Goal: Communication & Community: Answer question/provide support

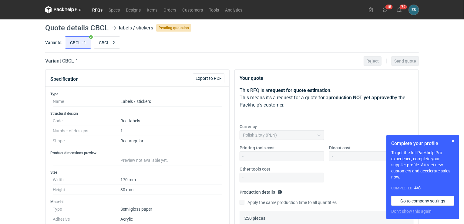
scroll to position [86, 0]
click at [452, 140] on button "button" at bounding box center [452, 140] width 7 height 7
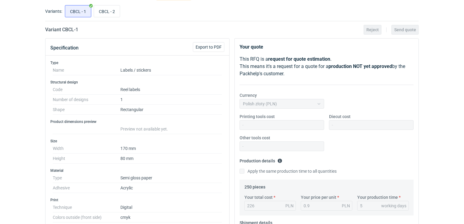
scroll to position [17, 0]
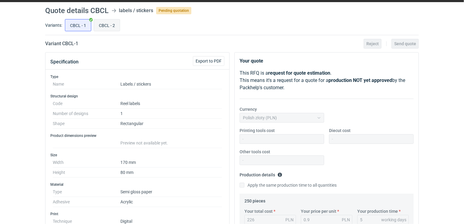
click at [111, 27] on input "CBCL - 2" at bounding box center [107, 25] width 26 height 12
radio input "true"
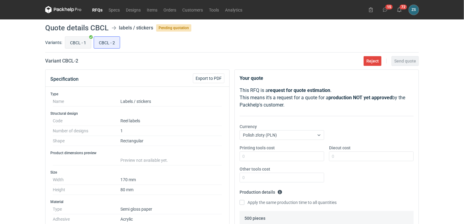
click at [84, 44] on input "CBCL - 1" at bounding box center [78, 43] width 26 height 12
radio input "true"
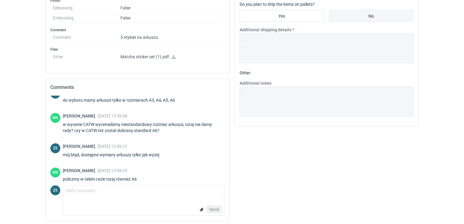
scroll to position [86, 0]
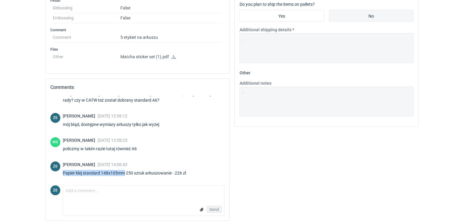
drag, startPoint x: 123, startPoint y: 170, endPoint x: 64, endPoint y: 171, distance: 59.4
click at [64, 171] on div "Papier klej standard 148x105mm 250 sztuk arkuszowanie - 226 zł" at bounding box center [128, 173] width 131 height 6
copy div "Papier klej standard 148x105mm"
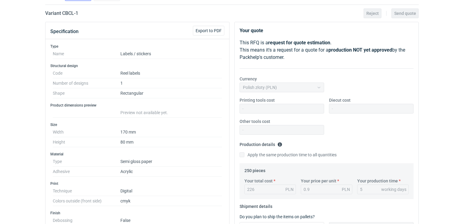
scroll to position [17, 0]
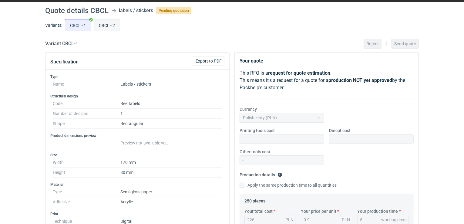
click at [106, 25] on input "CBCL - 2" at bounding box center [107, 25] width 26 height 12
radio input "true"
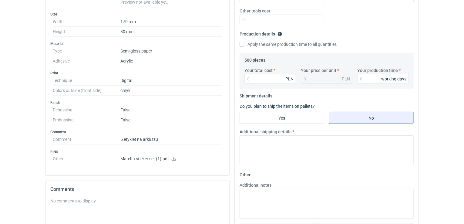
scroll to position [169, 0]
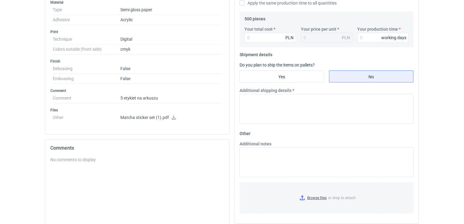
click at [82, 167] on div "No comments to display" at bounding box center [137, 200] width 174 height 88
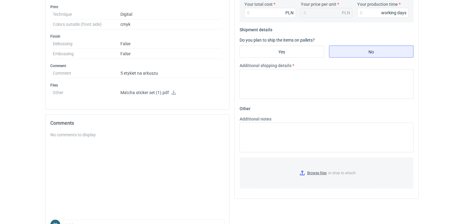
scroll to position [258, 0]
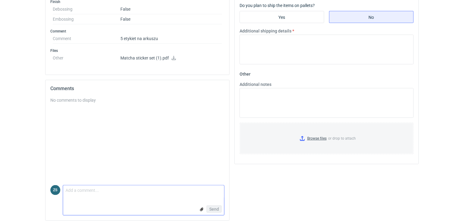
click at [71, 185] on textarea "Comment message" at bounding box center [143, 191] width 161 height 13
paste textarea "Papier klej standard 148x105mm"
click at [99, 189] on textarea "Czy tutaj też robiby Papier klej standard 148x105mm?" at bounding box center [143, 191] width 161 height 13
type textarea "Czy tutaj też robimy Papier klej standard 148x105mm?"
click at [215, 208] on span "Send" at bounding box center [214, 209] width 10 height 4
